Goal: Obtain resource: Obtain resource

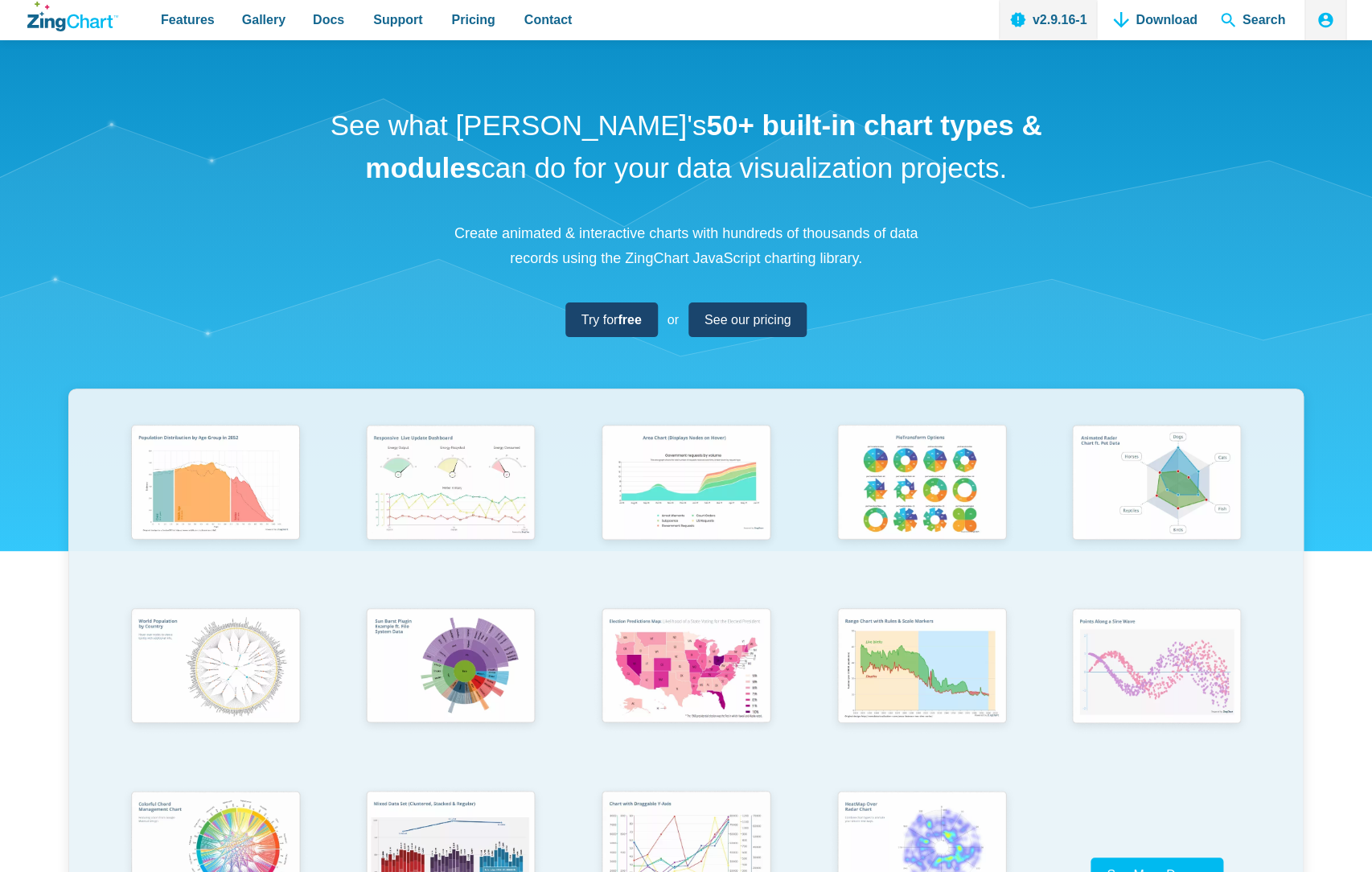
drag, startPoint x: 989, startPoint y: 162, endPoint x: 347, endPoint y: 153, distance: 642.1
click at [347, 153] on h1 "See what ZingChart's 50+ built-in chart types & modules can do for your data vi…" at bounding box center [686, 146] width 724 height 85
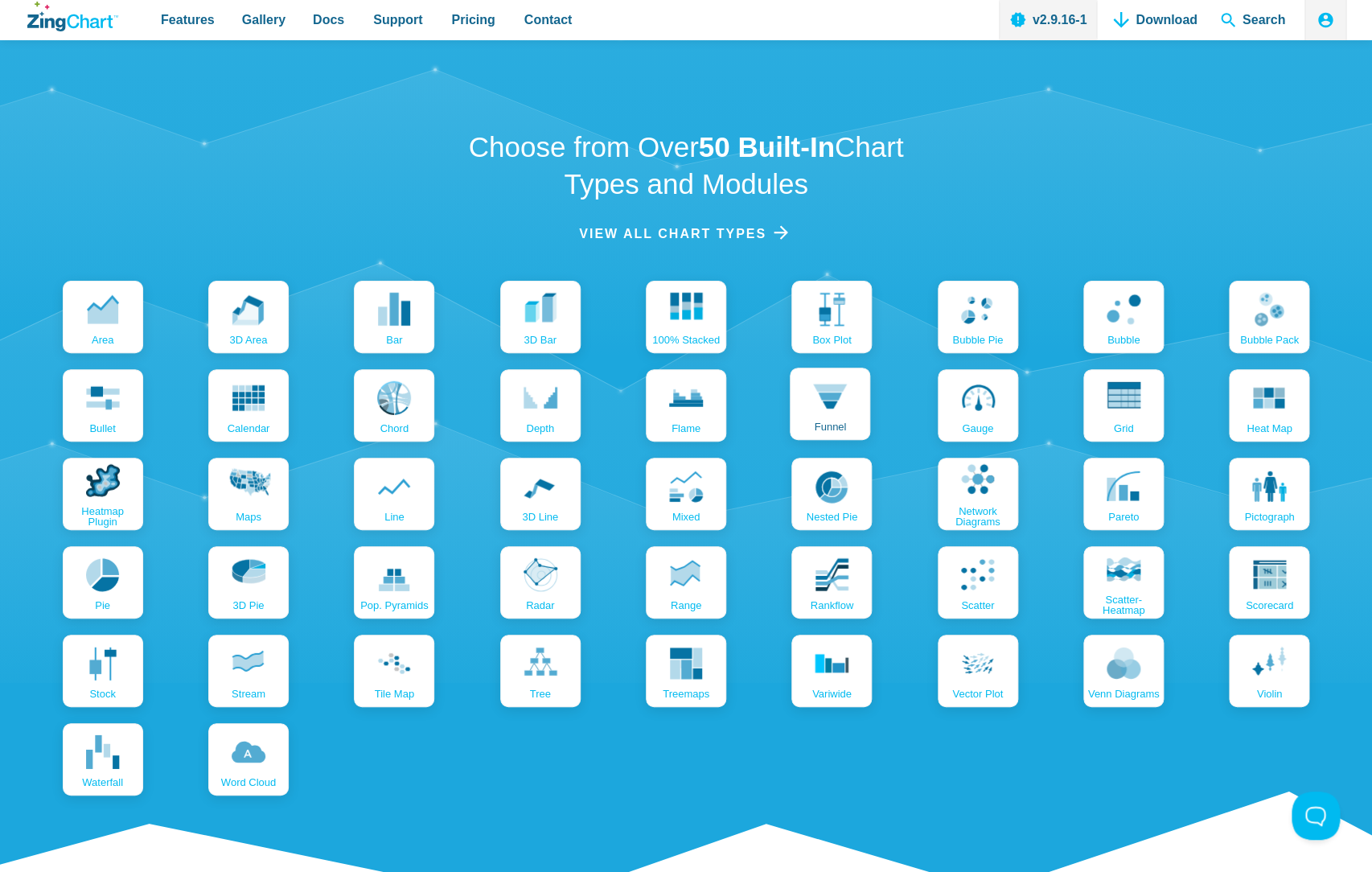
scroll to position [1780, 0]
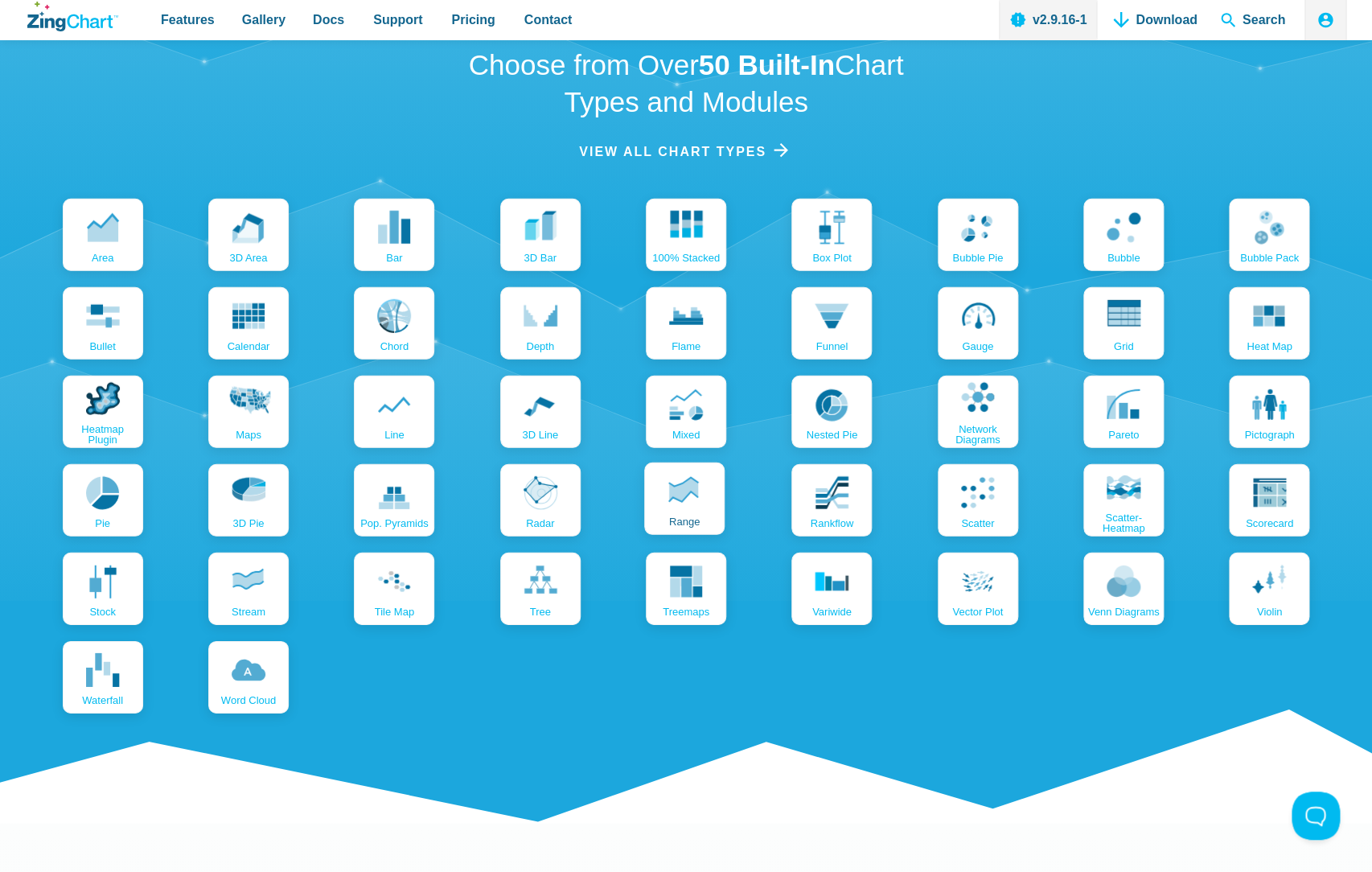
click at [694, 505] on icon "App Content" at bounding box center [684, 491] width 34 height 34
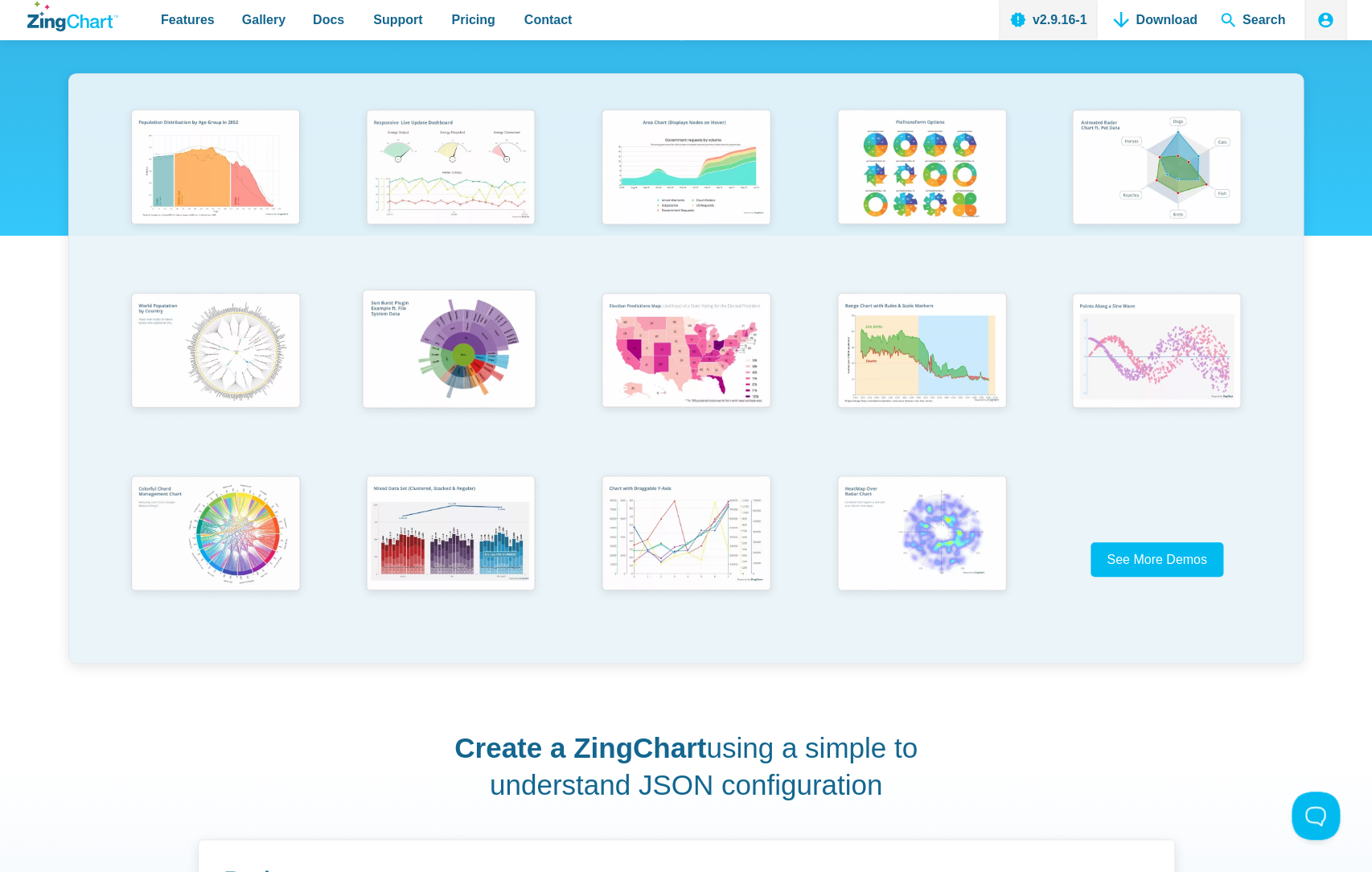
scroll to position [233, 0]
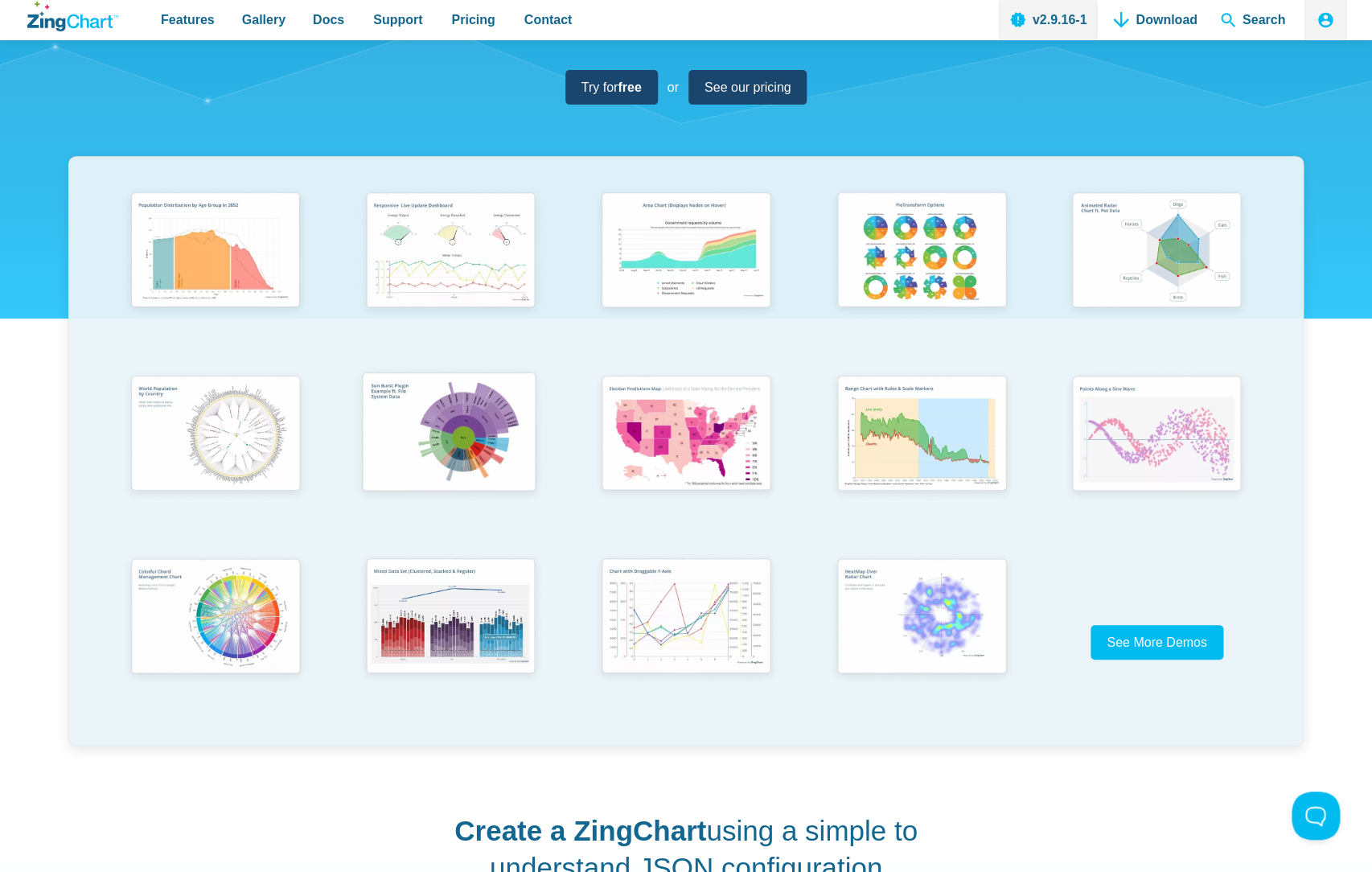
click at [500, 458] on img "App Content" at bounding box center [448, 434] width 194 height 138
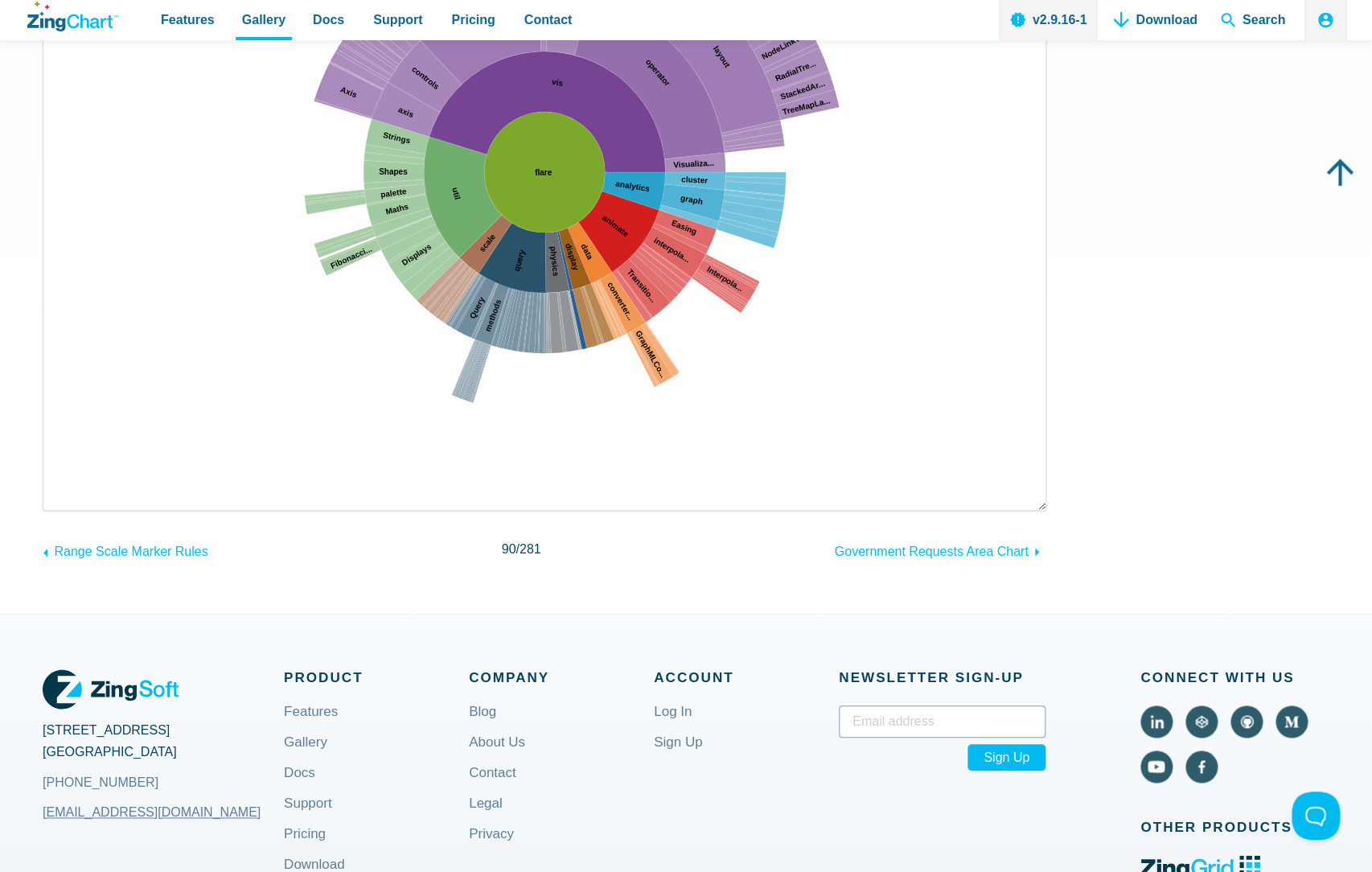
scroll to position [155, 0]
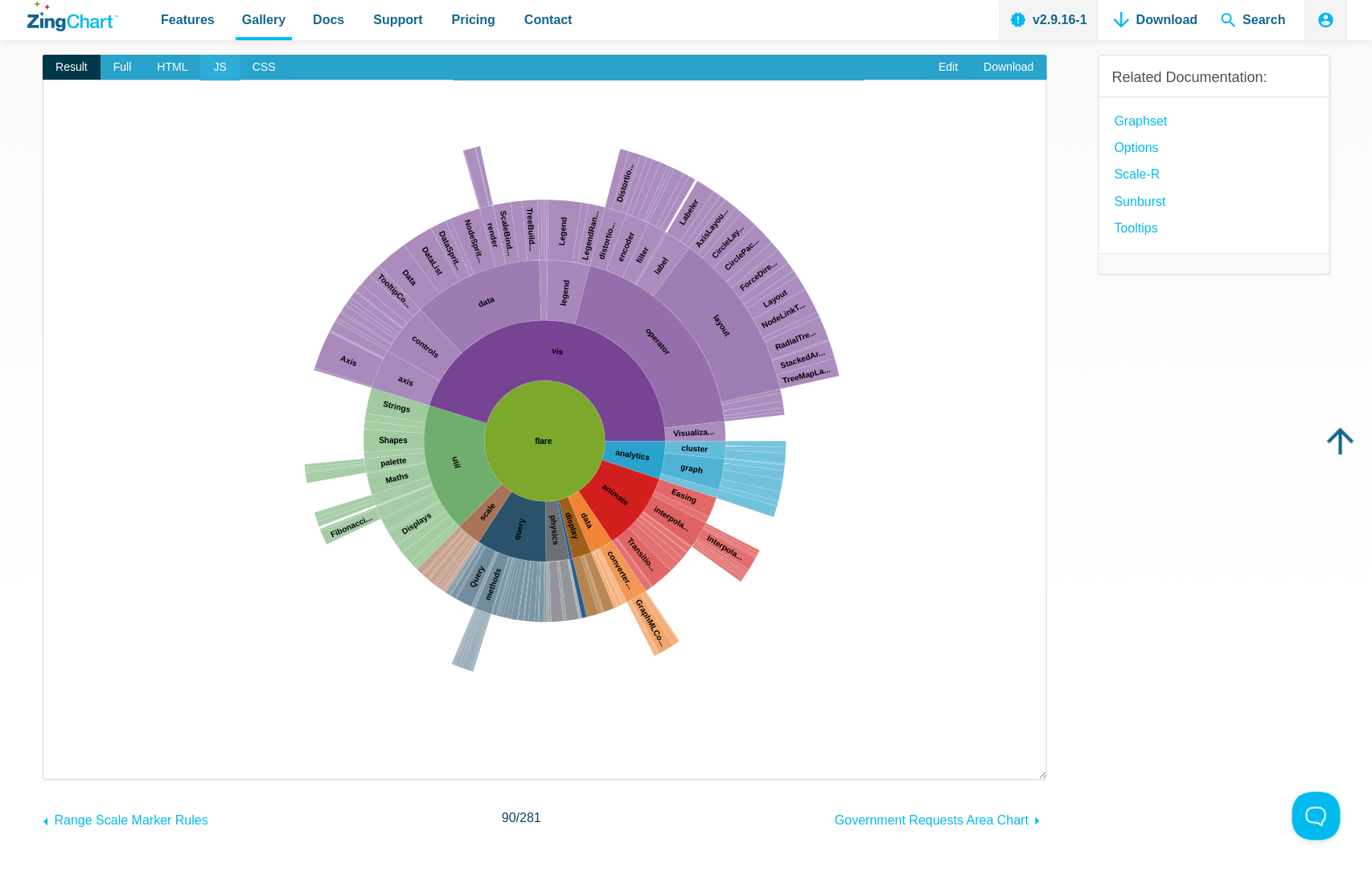
click at [222, 75] on span "JS" at bounding box center [220, 67] width 39 height 25
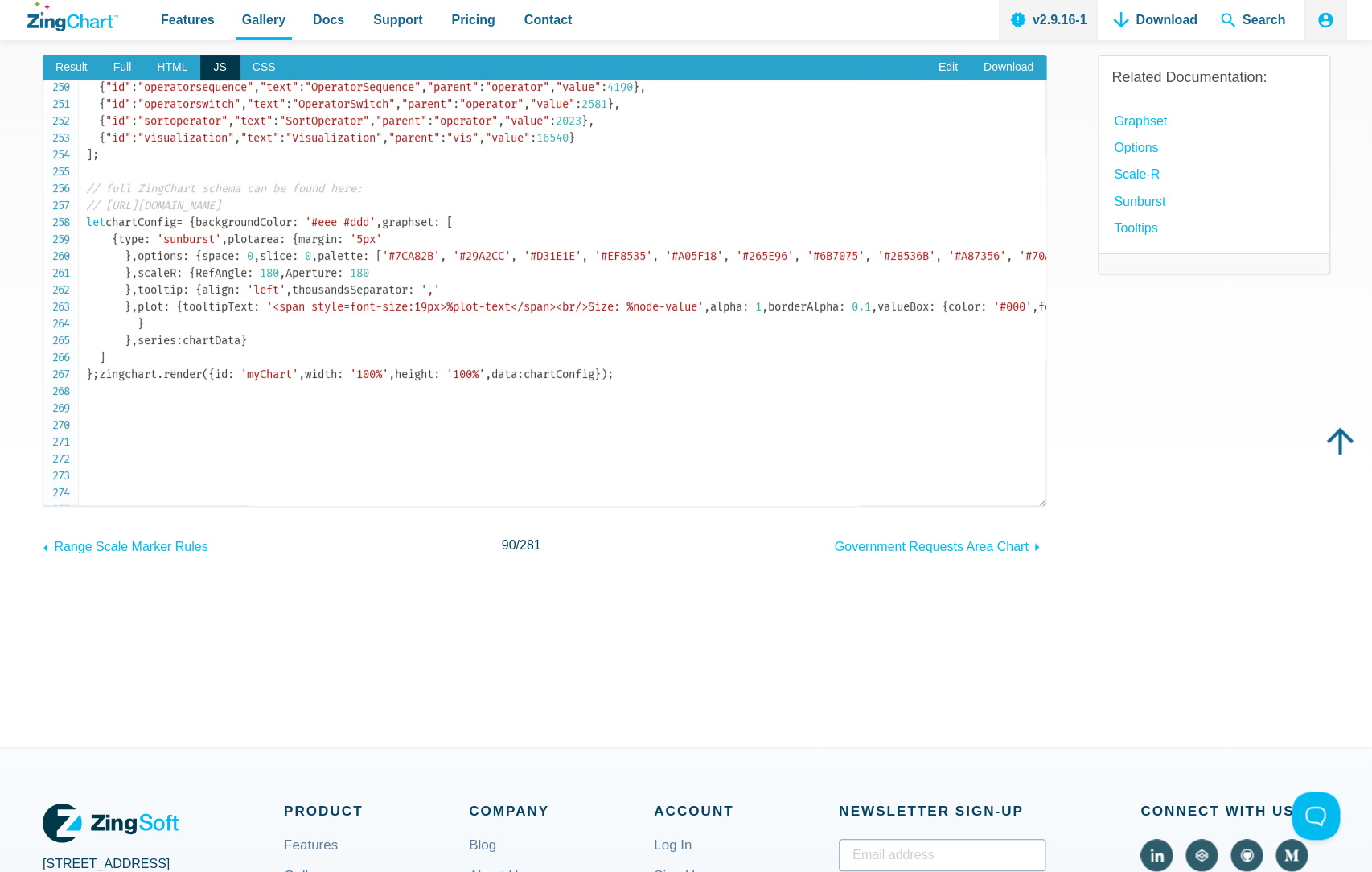
scroll to position [4223, 0]
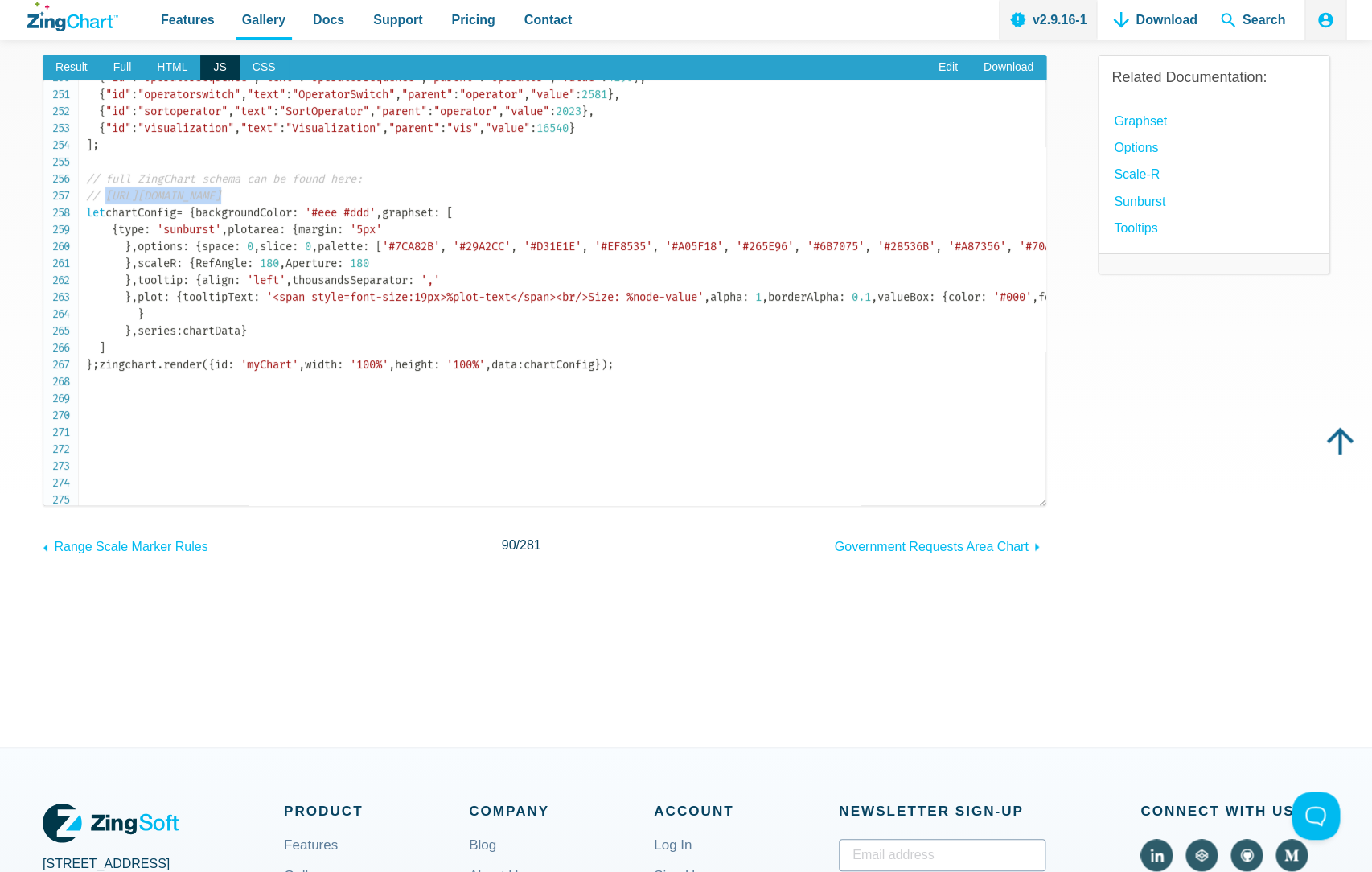
drag, startPoint x: 109, startPoint y: 195, endPoint x: 487, endPoint y: 195, distance: 378.0
copy span "https://www.zingchart.com/docs/api/json-configuration/"
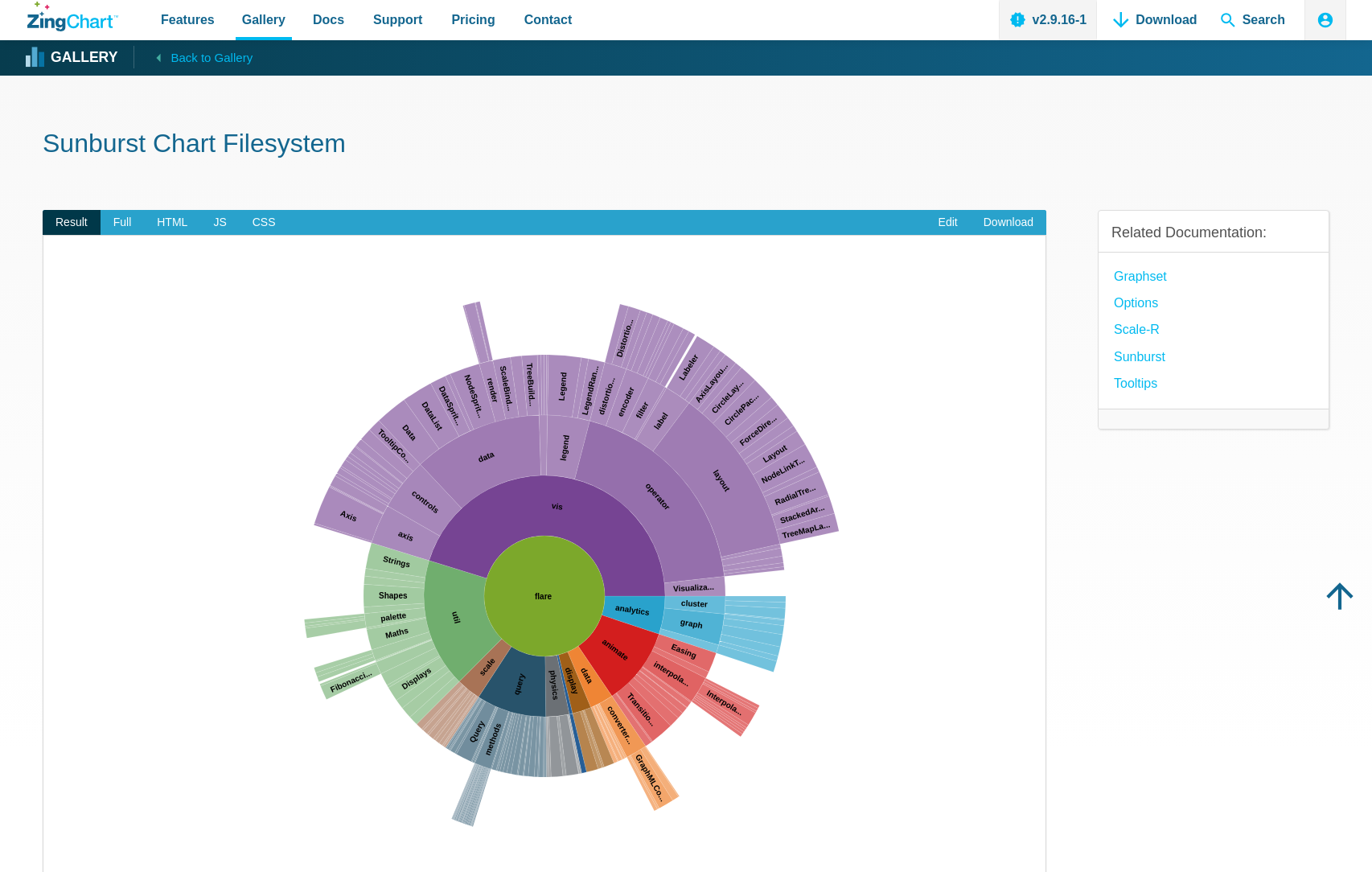
scroll to position [155, 0]
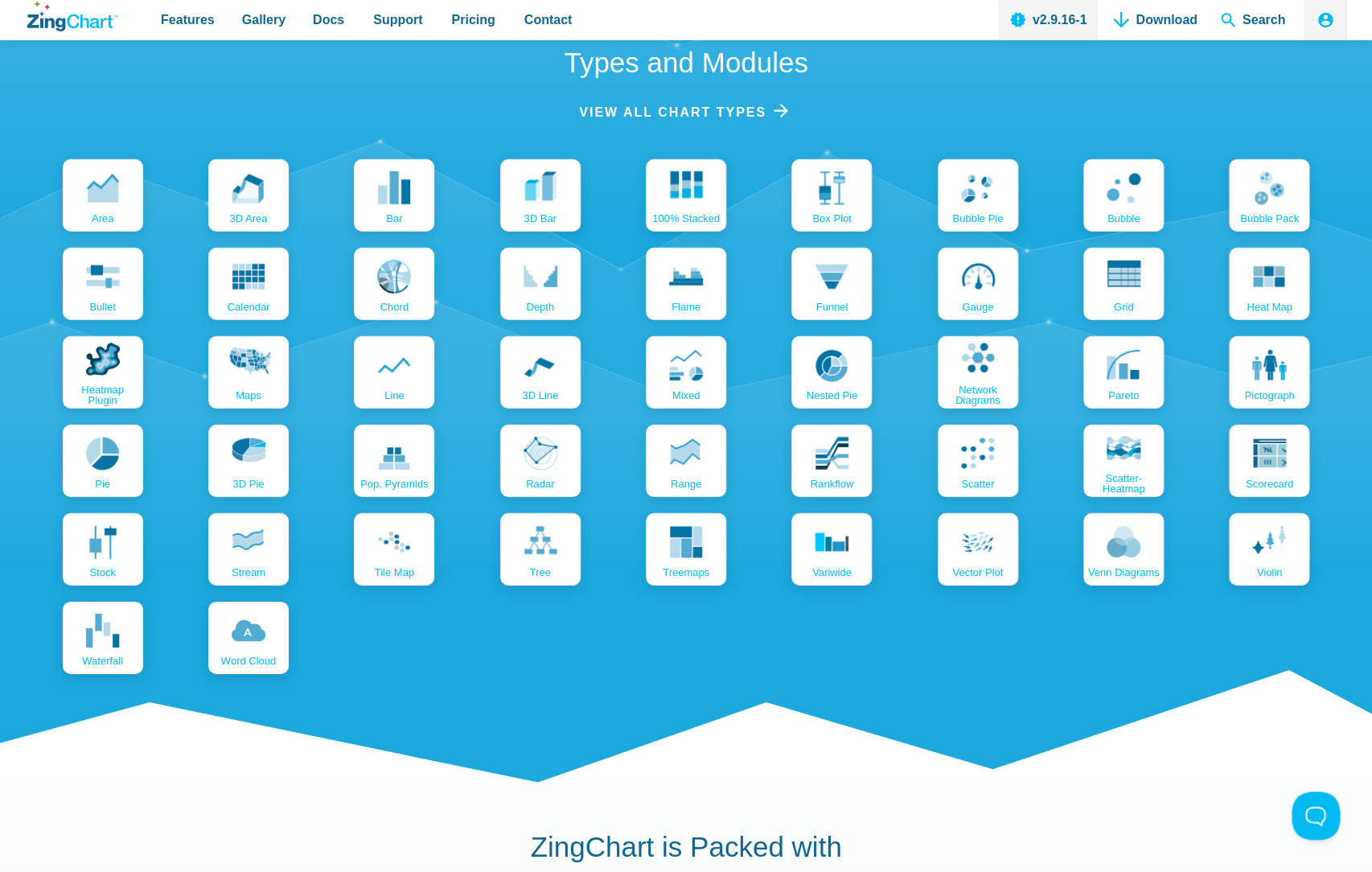
scroll to position [1625, 0]
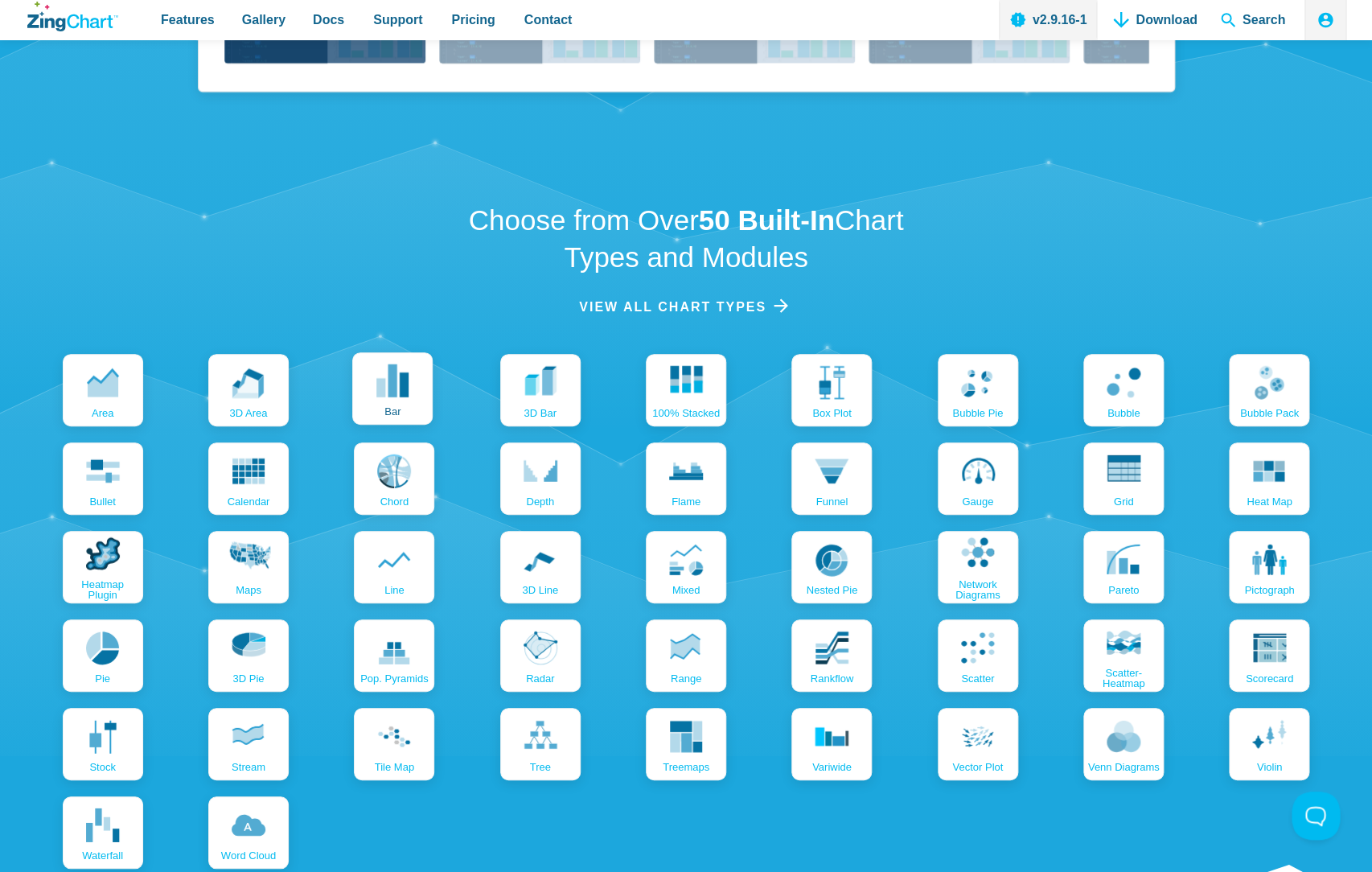
click at [360, 410] on link "bar" at bounding box center [392, 388] width 81 height 72
